Goal: Transaction & Acquisition: Purchase product/service

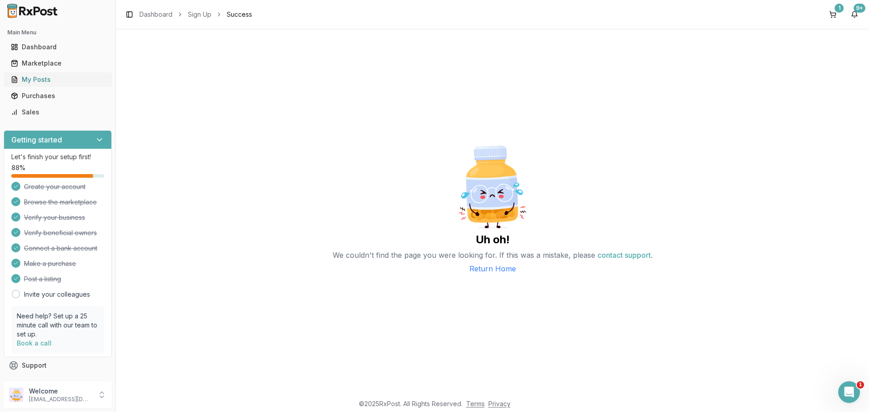
click at [50, 77] on div "My Posts" at bounding box center [58, 79] width 94 height 9
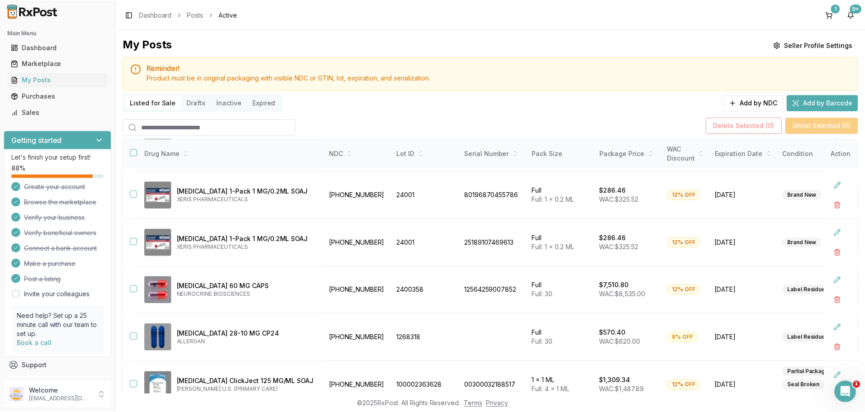
scroll to position [146, 0]
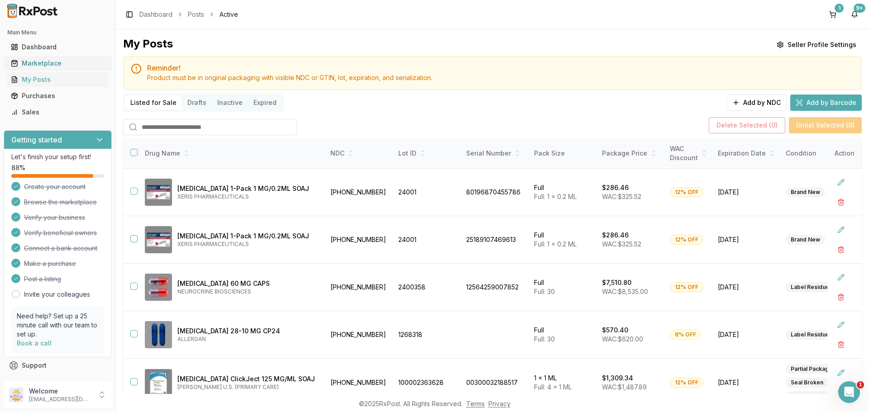
click at [44, 63] on div "Marketplace" at bounding box center [58, 63] width 94 height 9
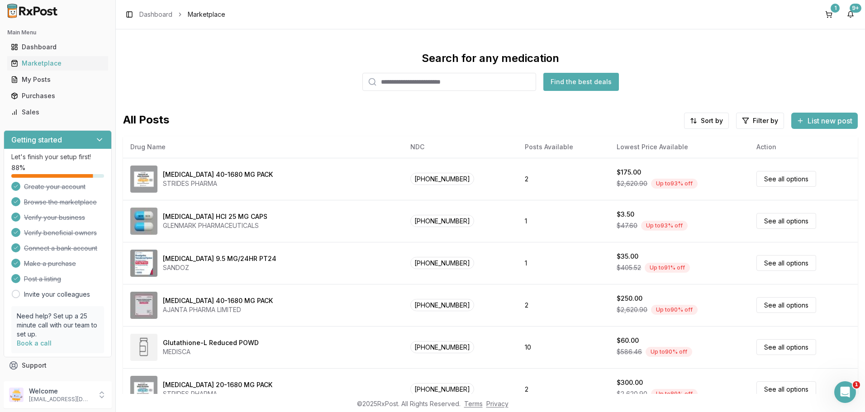
click at [414, 84] on input "search" at bounding box center [449, 82] width 174 height 18
paste input "**********"
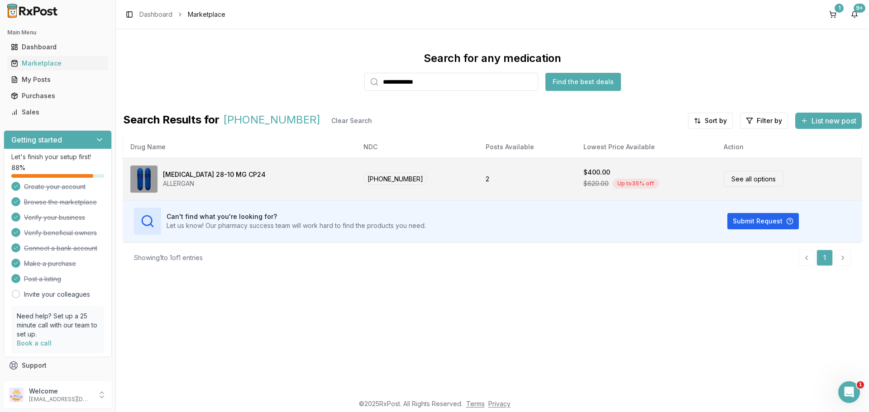
type input "**********"
click at [253, 171] on div "[MEDICAL_DATA] 28-10 MG CP24 ALLERGAN" at bounding box center [239, 179] width 218 height 27
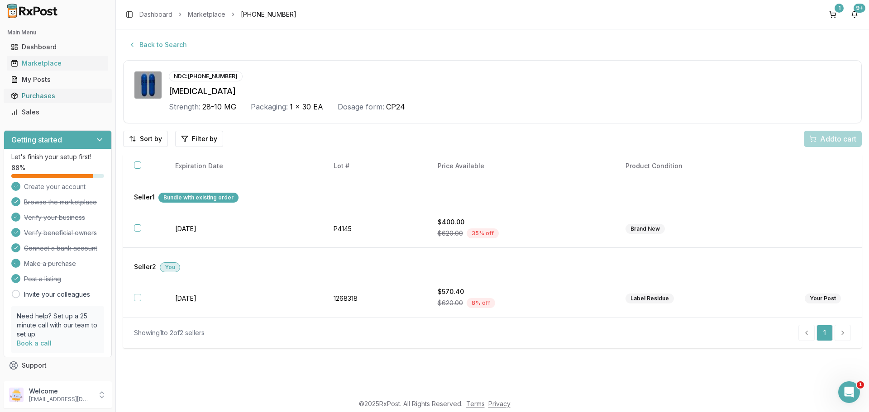
click at [51, 100] on link "Purchases" at bounding box center [57, 96] width 101 height 16
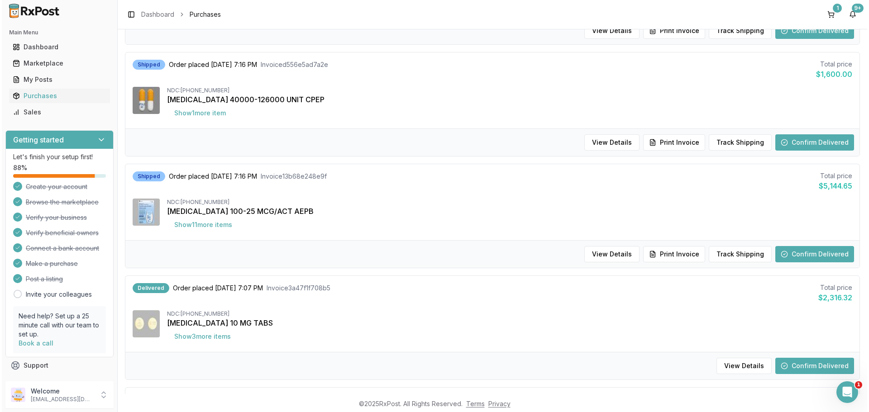
scroll to position [513, 0]
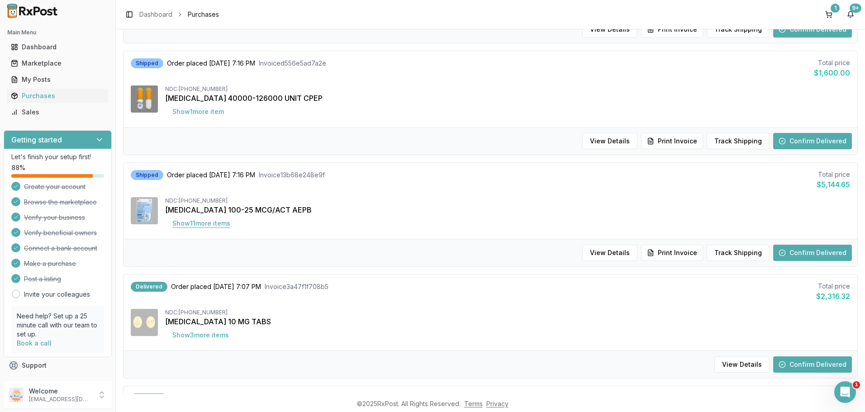
click at [219, 225] on button "Show 11 more item s" at bounding box center [201, 223] width 72 height 16
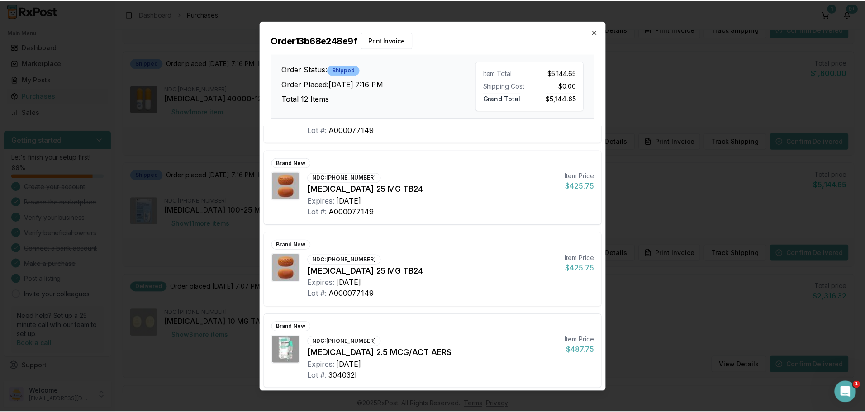
scroll to position [717, 0]
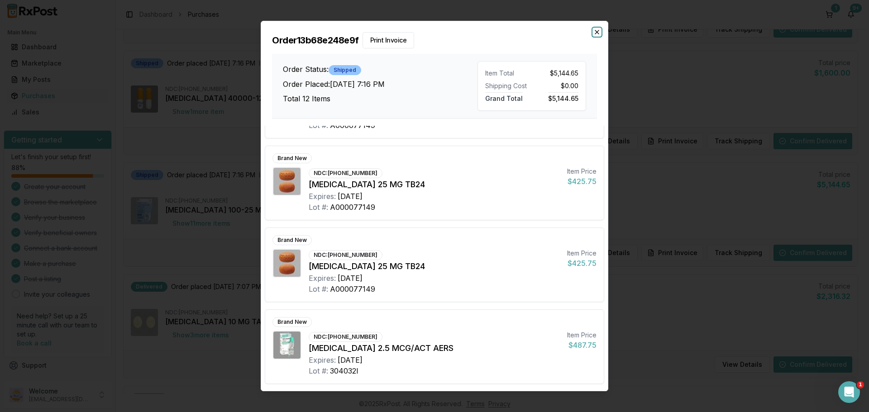
click at [599, 28] on icon "button" at bounding box center [596, 31] width 7 height 7
